Goal: Understand process/instructions: Learn how to perform a task or action

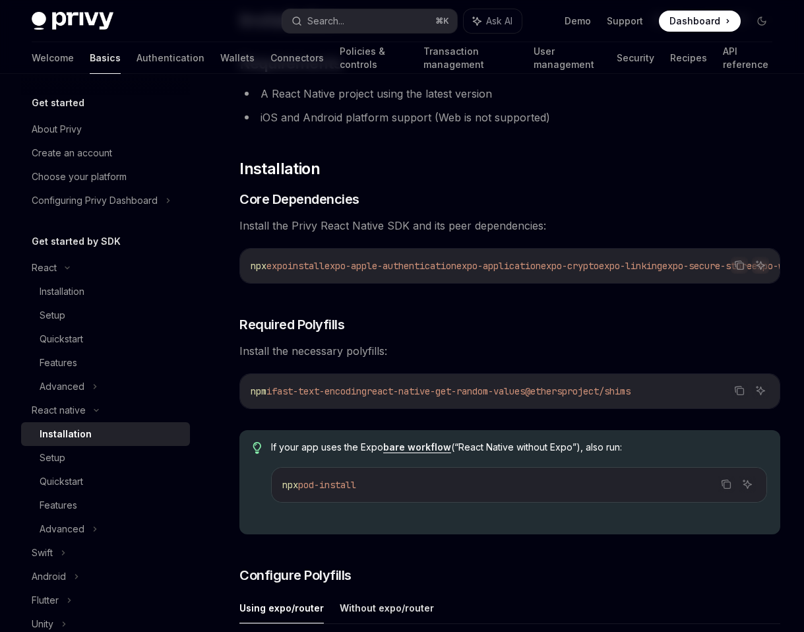
scroll to position [127, 0]
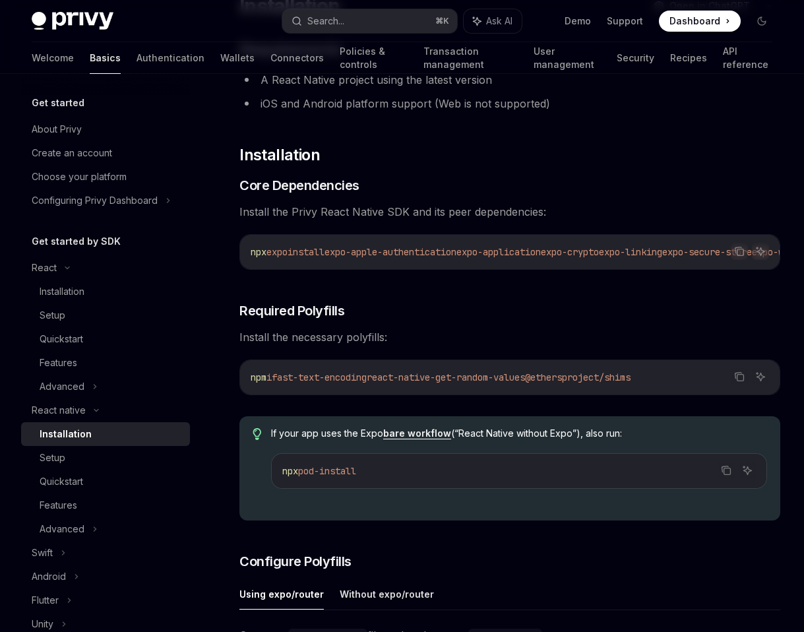
click at [392, 249] on span "expo-apple-authentication" at bounding box center [391, 252] width 132 height 12
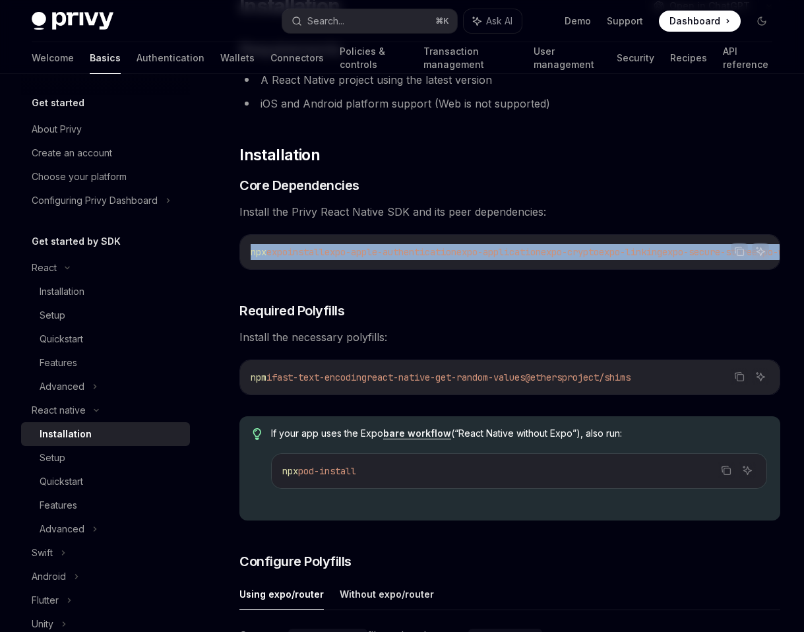
click at [392, 249] on span "expo-apple-authentication" at bounding box center [391, 252] width 132 height 12
click at [737, 251] on icon "Copy the contents from the code block" at bounding box center [739, 251] width 11 height 11
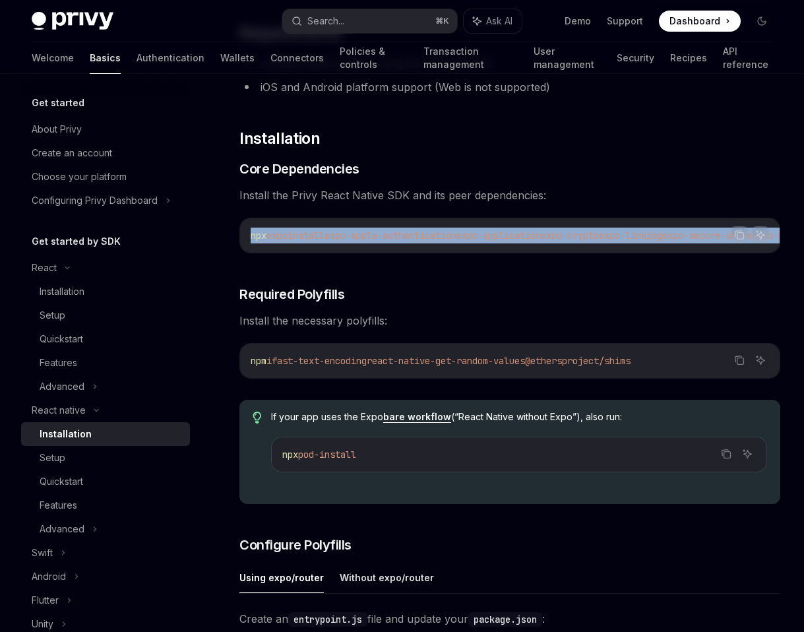
scroll to position [143, 0]
click at [432, 239] on span "expo-apple-authentication" at bounding box center [391, 236] width 132 height 12
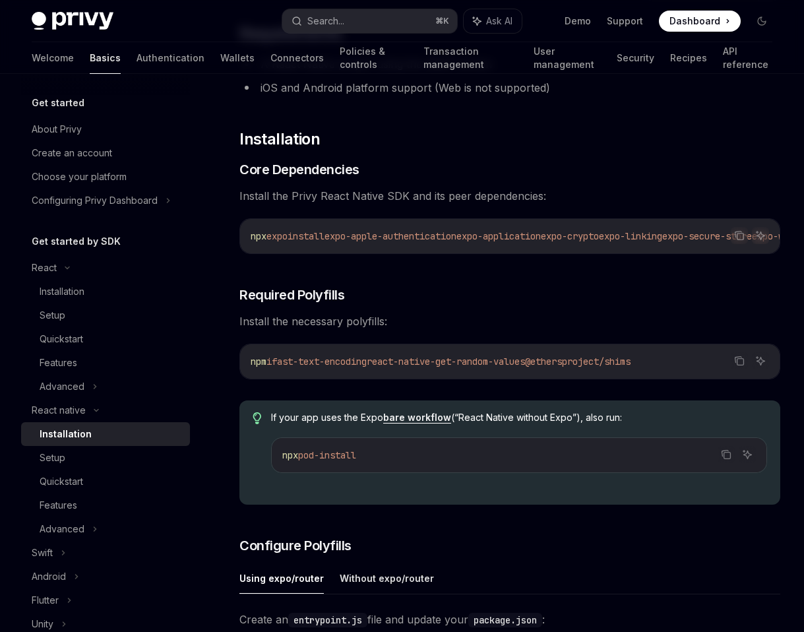
click at [432, 239] on span "expo-apple-authentication" at bounding box center [391, 236] width 132 height 12
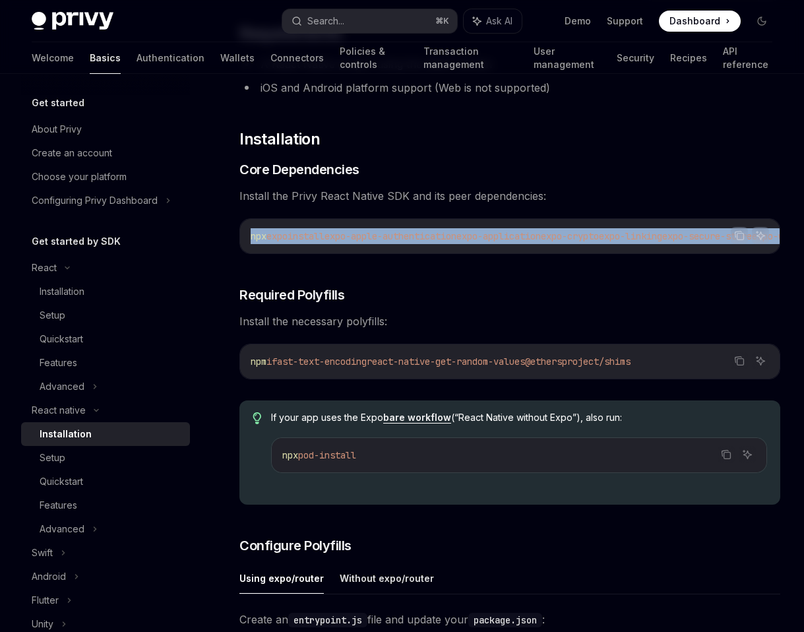
click at [432, 239] on span "expo-apple-authentication" at bounding box center [391, 236] width 132 height 12
click at [741, 364] on icon "Copy the contents from the code block" at bounding box center [741, 362] width 7 height 7
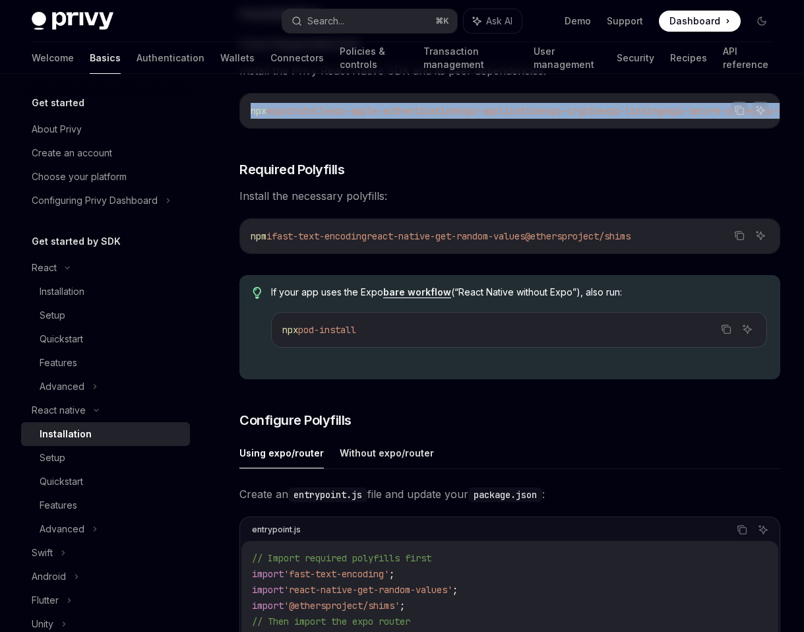
scroll to position [0, 0]
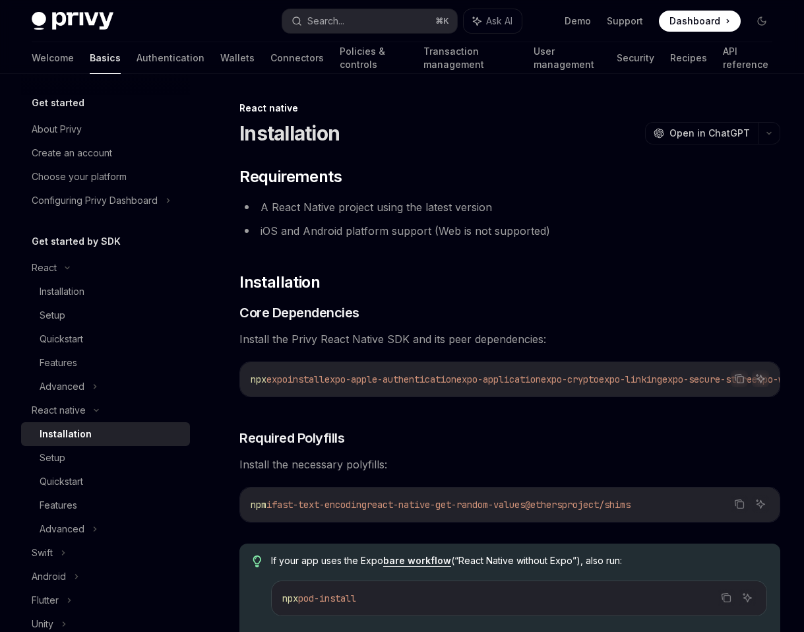
click at [415, 377] on span "expo-apple-authentication" at bounding box center [391, 379] width 132 height 12
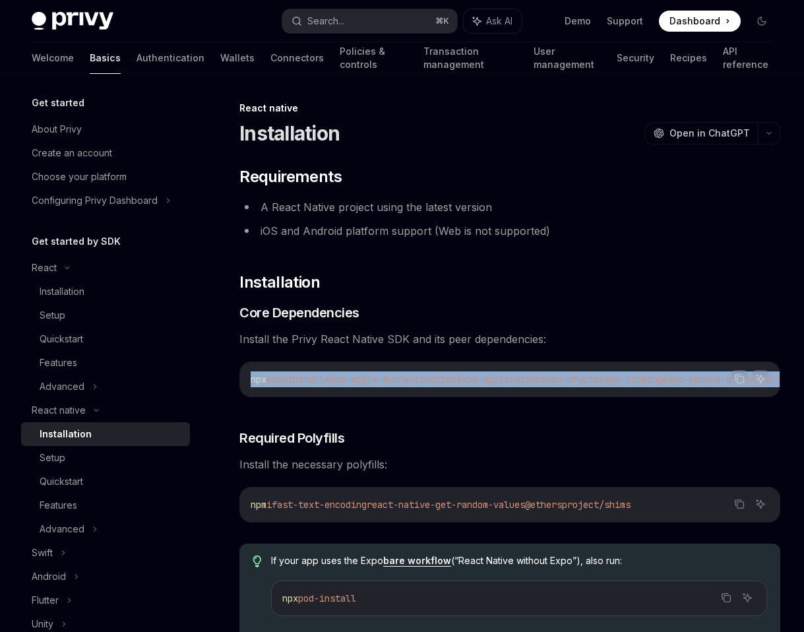
click at [415, 377] on span "expo-apple-authentication" at bounding box center [391, 379] width 132 height 12
click at [740, 379] on icon "Copy the contents from the code block" at bounding box center [739, 378] width 11 height 11
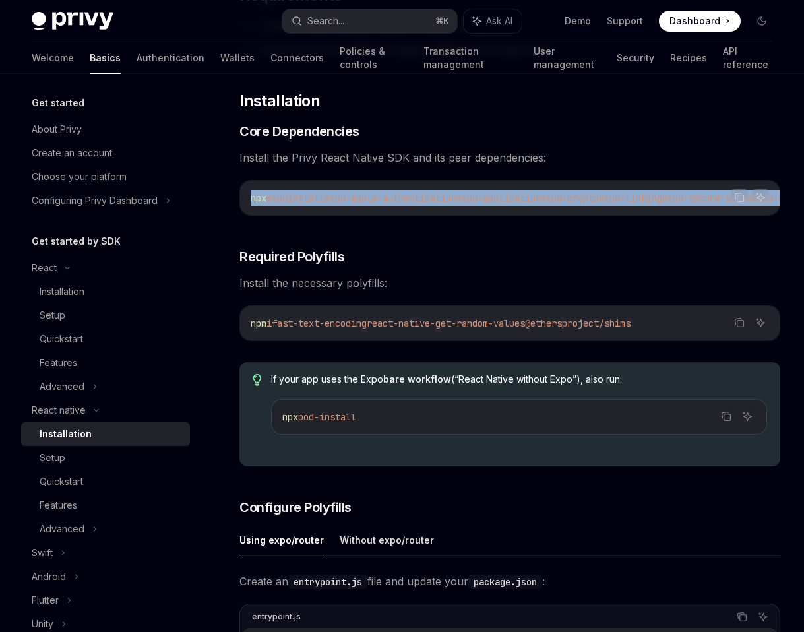
scroll to position [185, 0]
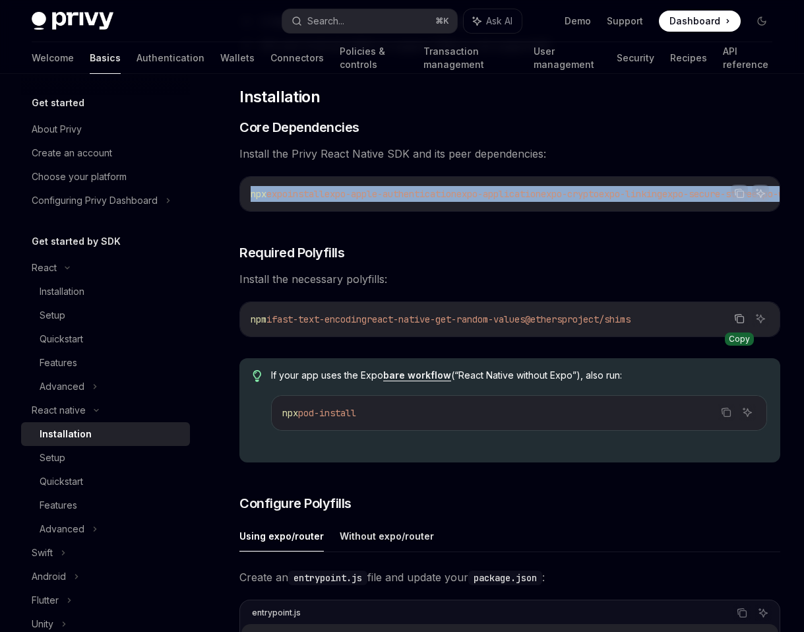
click at [738, 323] on icon "Copy the contents from the code block" at bounding box center [739, 318] width 11 height 11
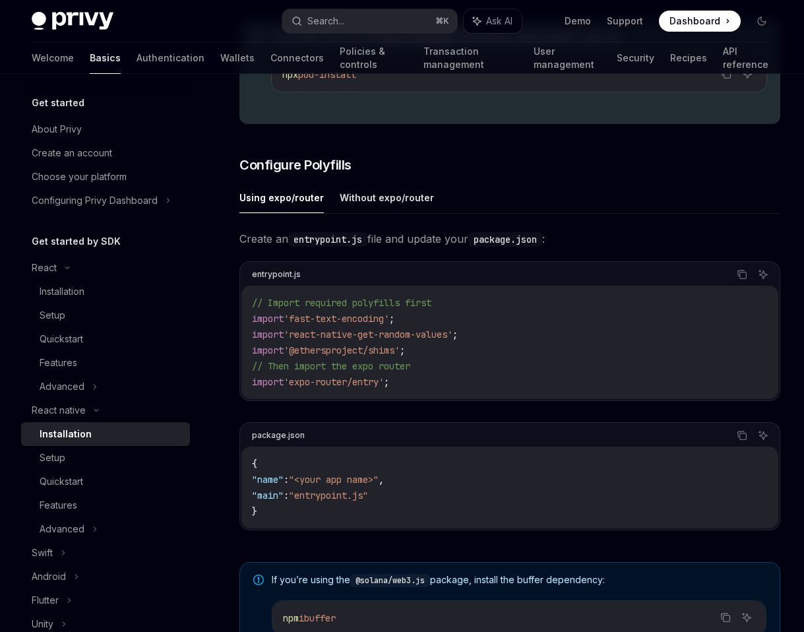
scroll to position [529, 0]
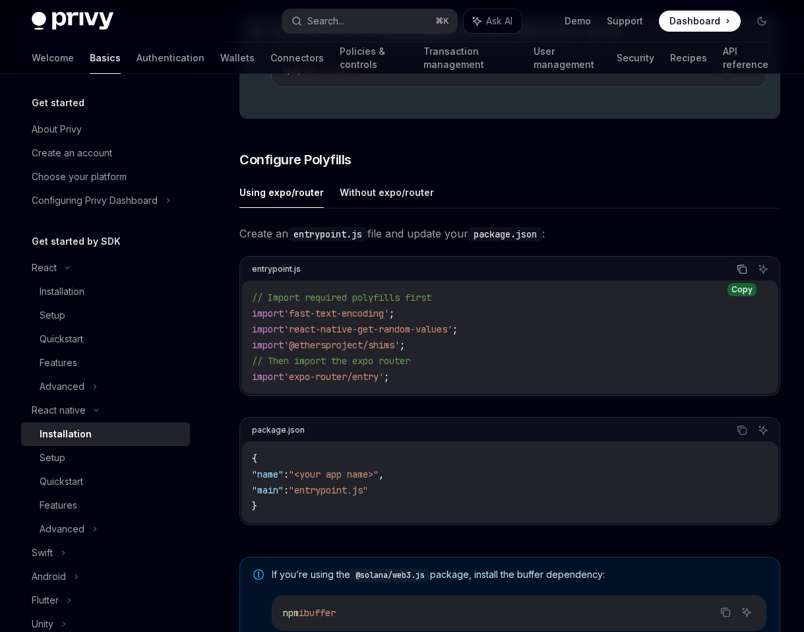
click at [740, 273] on icon "Copy the contents from the code block" at bounding box center [743, 270] width 7 height 7
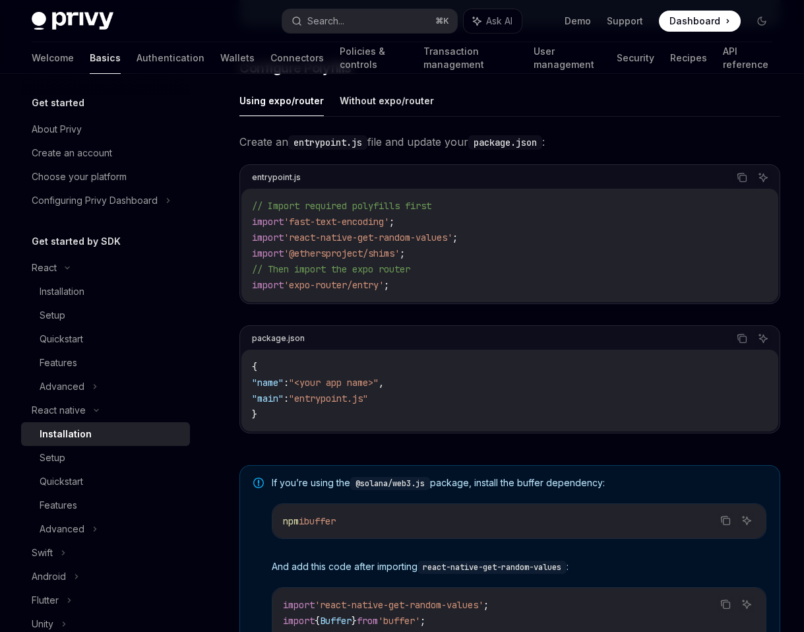
scroll to position [625, 0]
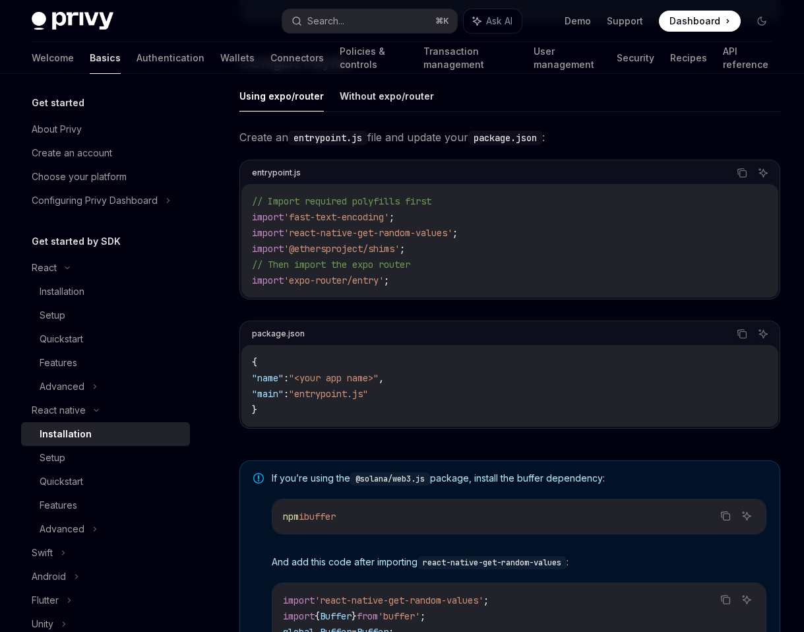
click at [323, 410] on code "{ "name" : "<your app name>" , "main" : "entrypoint.js" }" at bounding box center [510, 385] width 516 height 63
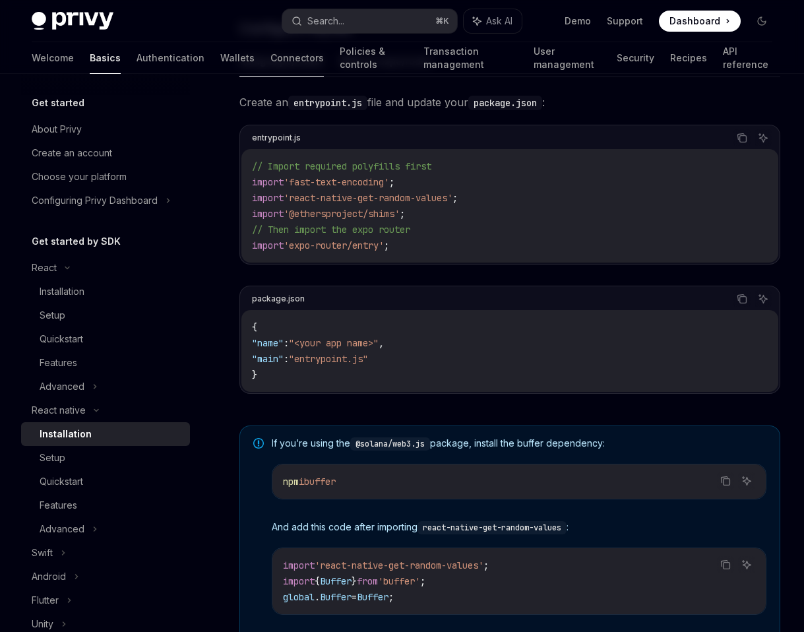
scroll to position [662, 0]
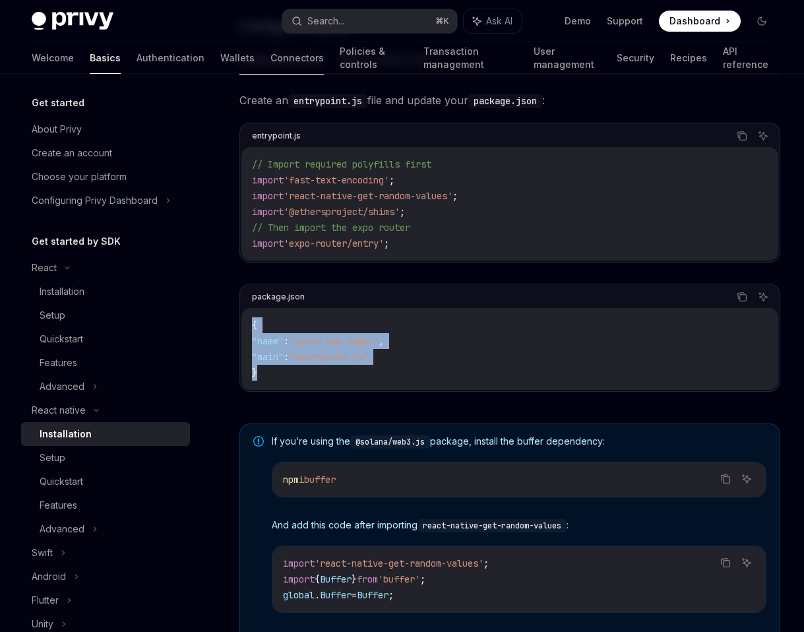
drag, startPoint x: 275, startPoint y: 381, endPoint x: 241, endPoint y: 323, distance: 67.7
click at [241, 323] on div "{ "name" : "<your app name>" , "main" : "entrypoint.js" }" at bounding box center [509, 349] width 537 height 82
click at [362, 353] on code "{ "name" : "<your app name>" , "main" : "entrypoint.js" }" at bounding box center [510, 348] width 516 height 63
drag, startPoint x: 412, startPoint y: 360, endPoint x: 263, endPoint y: 361, distance: 149.8
click at [263, 361] on code "{ "name" : "<your app name>" , "main" : "entrypoint.js" }" at bounding box center [510, 348] width 516 height 63
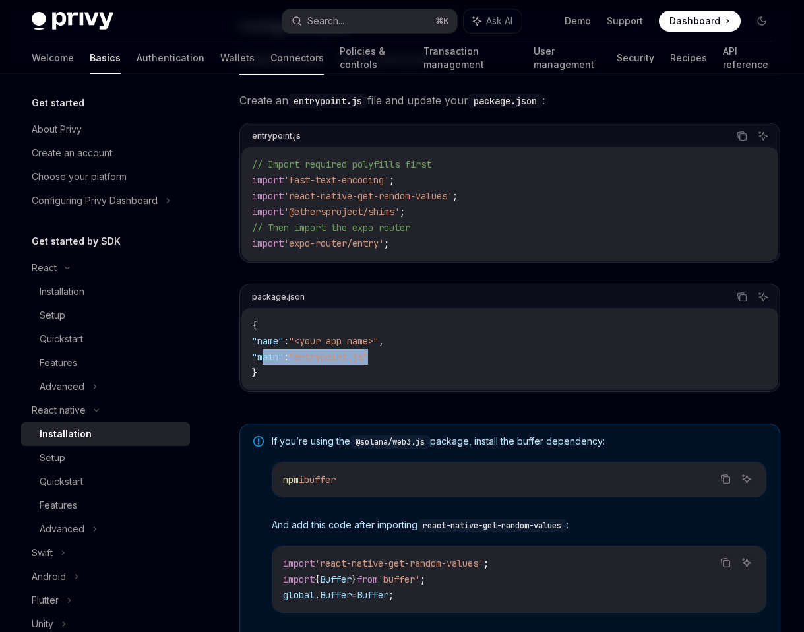
copy span ""main" : "entrypoint.js""
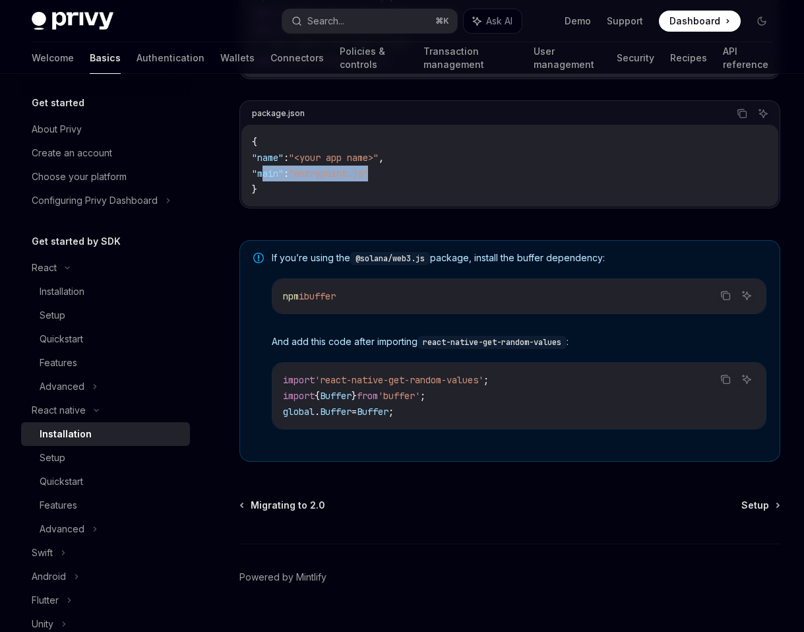
scroll to position [876, 0]
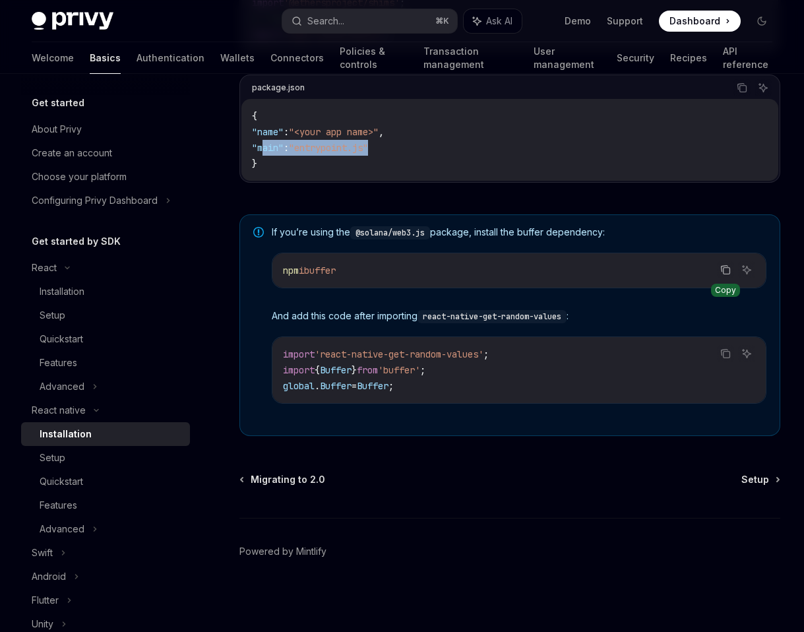
click at [722, 272] on icon "Copy the contents from the code block" at bounding box center [726, 270] width 11 height 11
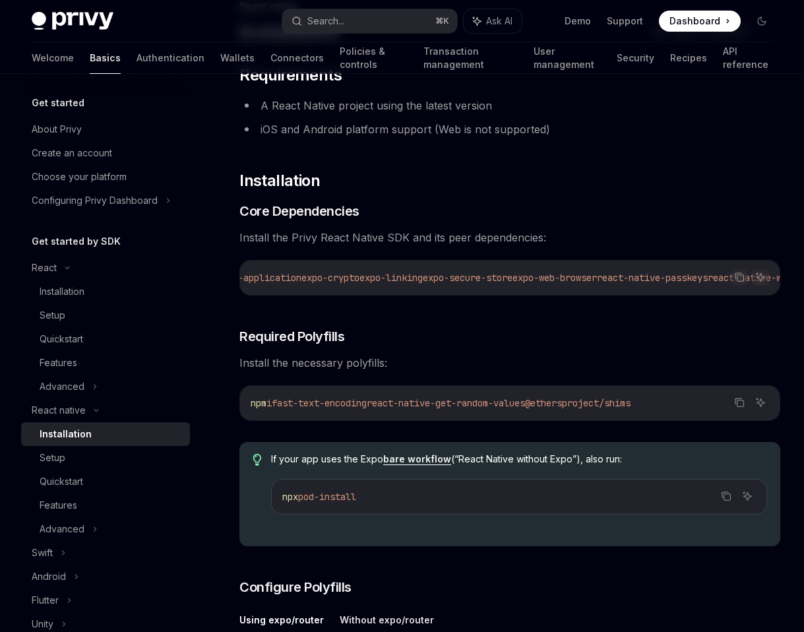
scroll to position [0, 0]
